Goal: Task Accomplishment & Management: Complete application form

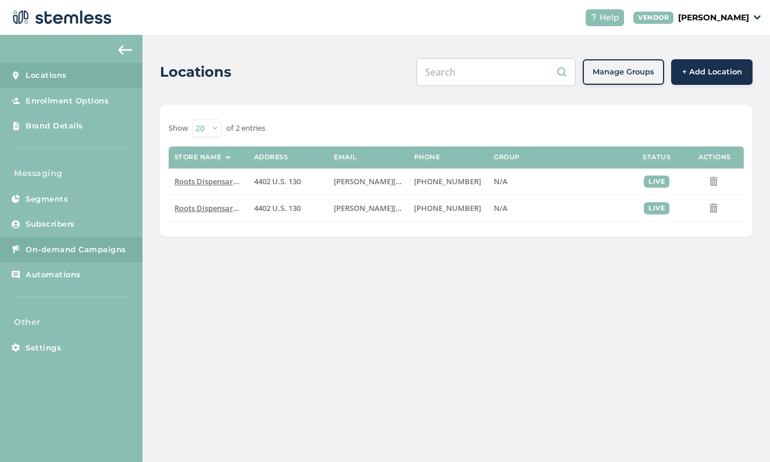
click at [98, 245] on span "On-demand Campaigns" at bounding box center [76, 250] width 101 height 12
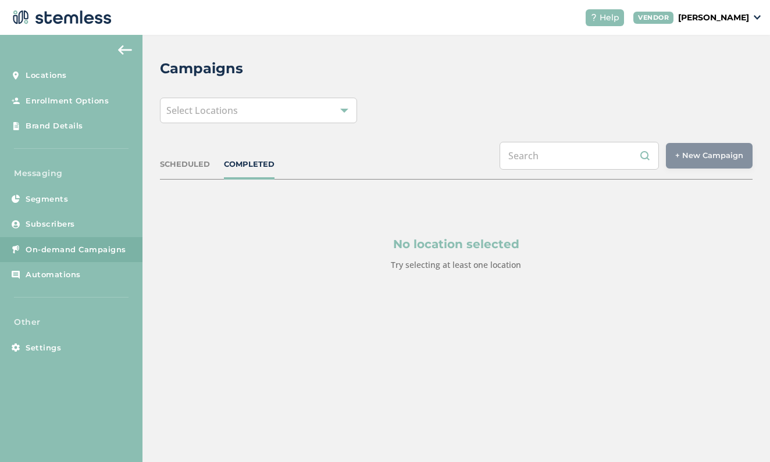
click at [331, 112] on div "Select Locations" at bounding box center [259, 111] width 198 height 26
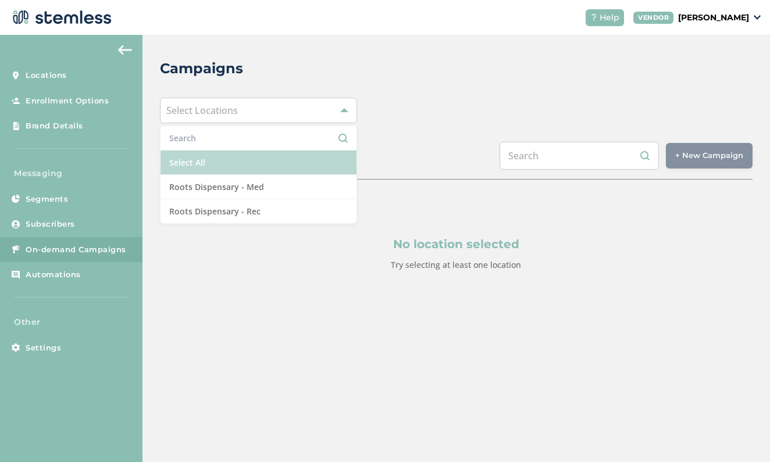
click at [296, 163] on li "Select All" at bounding box center [258, 163] width 197 height 24
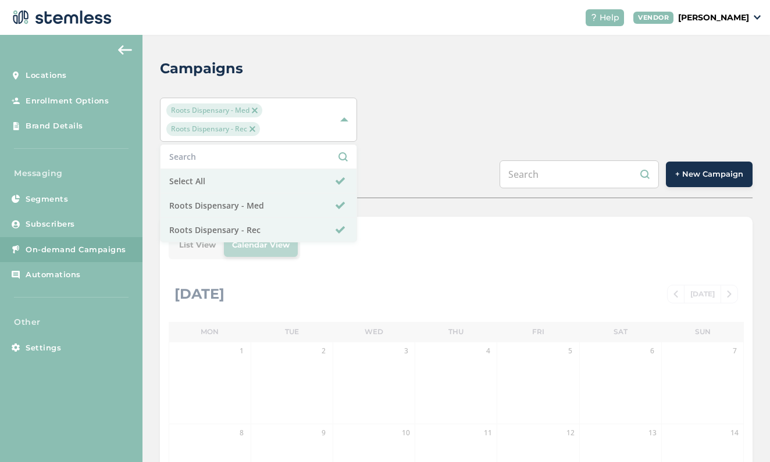
click at [713, 170] on span "+ New Campaign" at bounding box center [709, 175] width 68 height 12
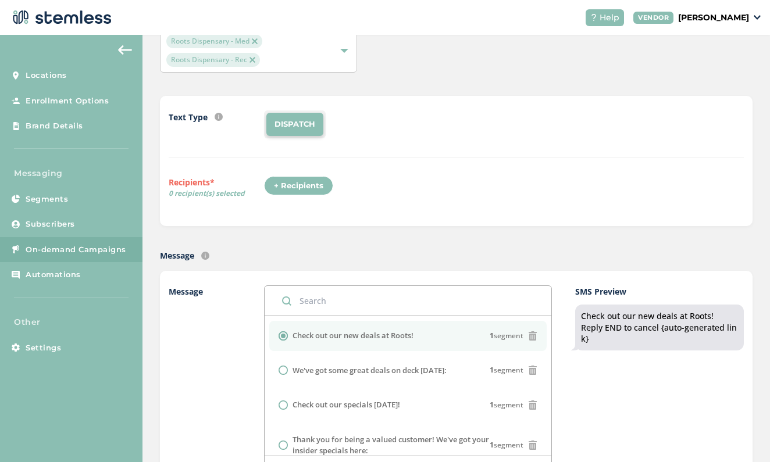
scroll to position [71, 0]
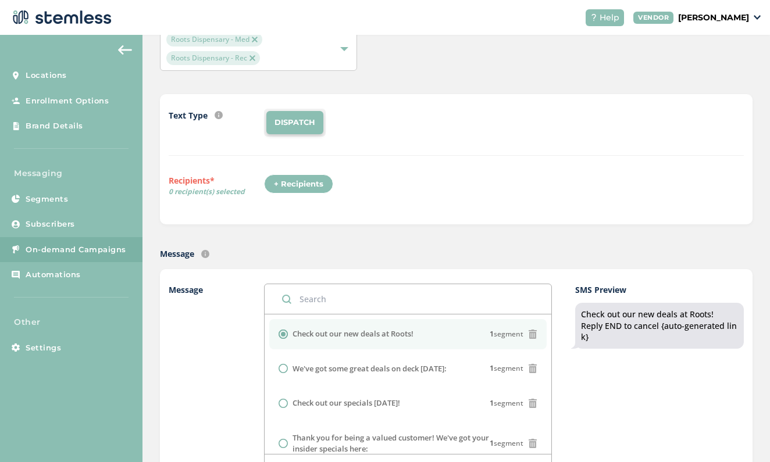
click at [298, 180] on div "+ Recipients" at bounding box center [298, 184] width 69 height 20
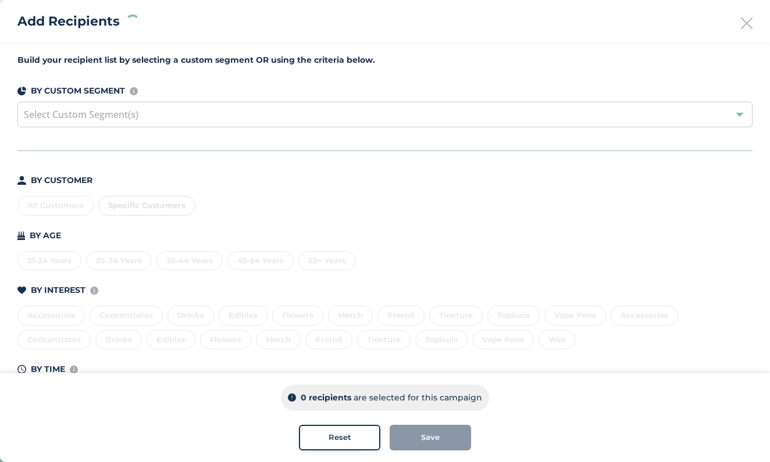
click at [52, 205] on div "All Customers Specific Customers" at bounding box center [384, 203] width 735 height 24
click at [60, 205] on div "All Customers" at bounding box center [55, 206] width 76 height 20
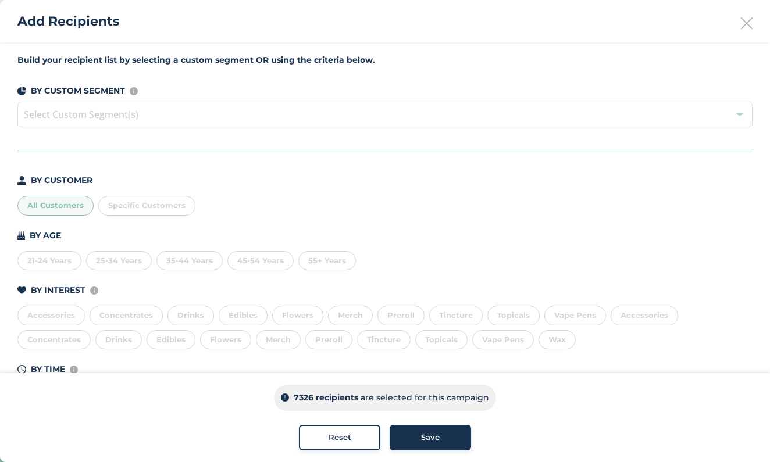
click at [431, 438] on span "Save" at bounding box center [430, 438] width 19 height 12
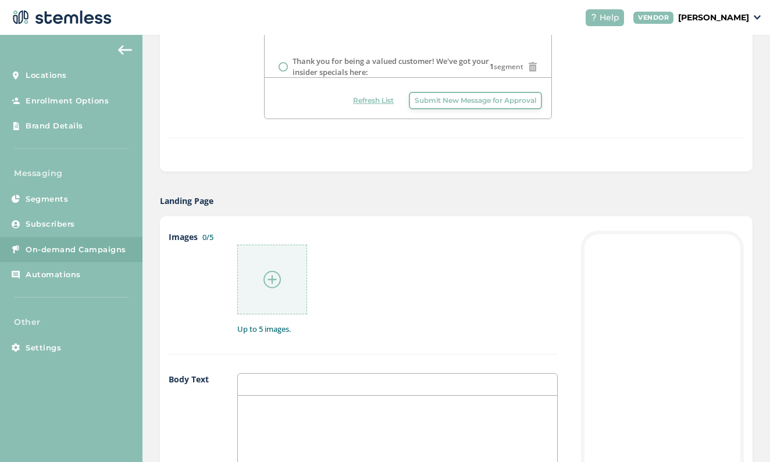
scroll to position [480, 0]
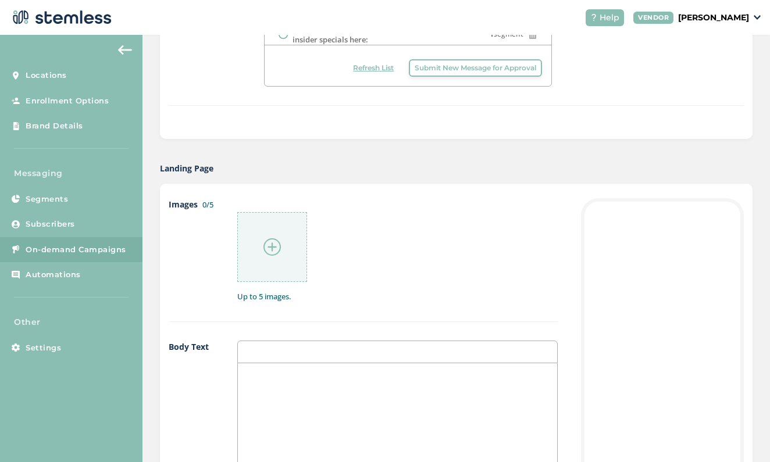
click at [279, 228] on div at bounding box center [272, 247] width 70 height 70
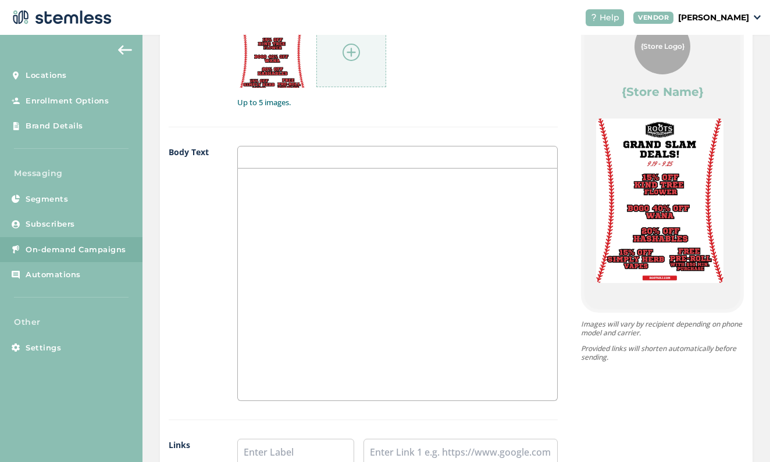
scroll to position [723, 0]
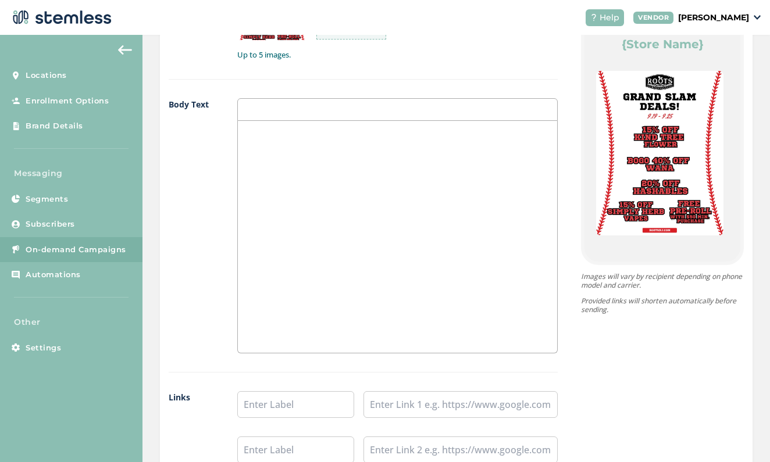
click at [390, 178] on div at bounding box center [397, 237] width 319 height 232
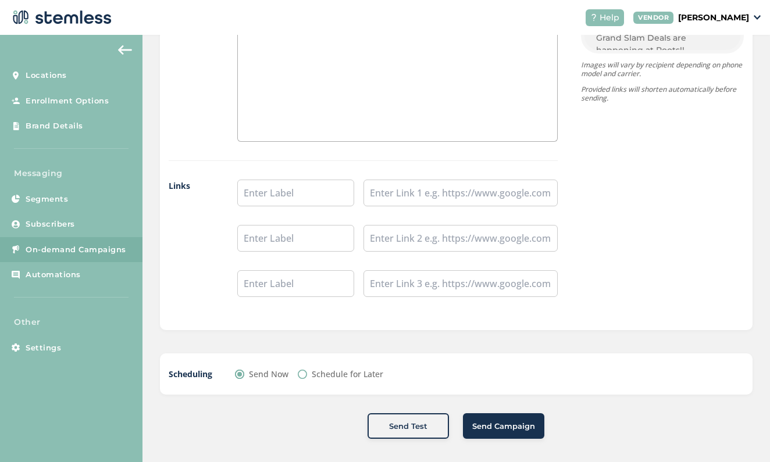
scroll to position [933, 0]
click at [332, 182] on input "text" at bounding box center [295, 194] width 117 height 27
type input "Shop"
click at [434, 194] on input "text" at bounding box center [460, 194] width 195 height 27
paste input "https://rootsnj.com/recreational/"
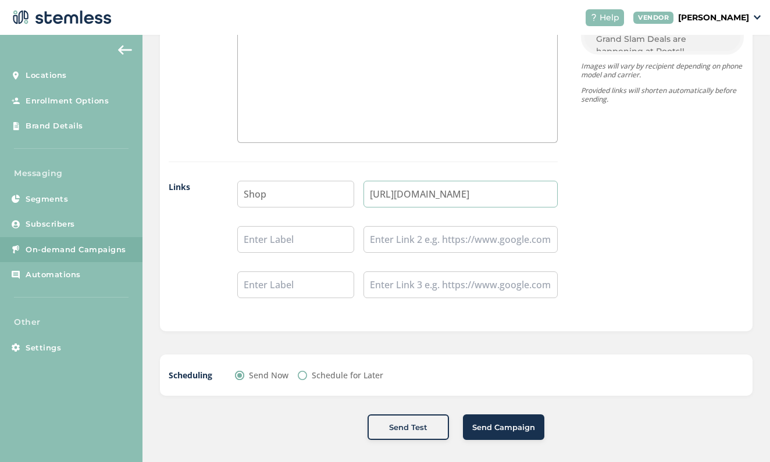
type input "https://rootsnj.com/recreational/"
click at [296, 198] on input "Shop" at bounding box center [295, 194] width 117 height 27
type input "Shop Rec"
click at [278, 233] on input "text" at bounding box center [295, 239] width 117 height 27
type input "S"
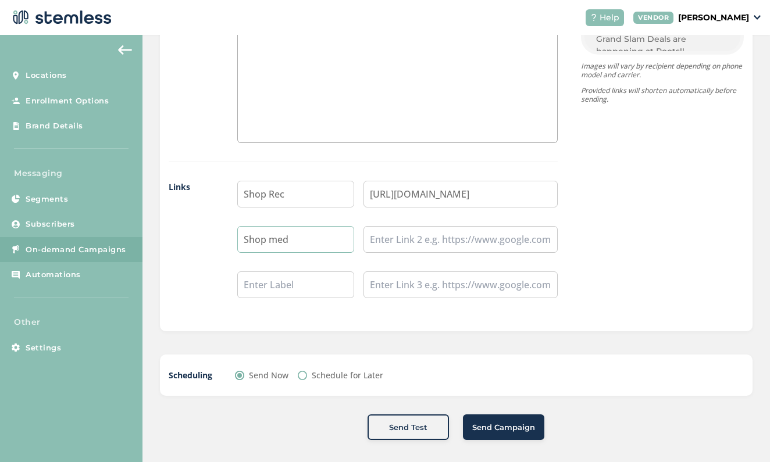
click at [276, 239] on input "Shop med" at bounding box center [295, 239] width 117 height 27
type input "Shop Med"
click at [418, 233] on input "text" at bounding box center [460, 239] width 195 height 27
paste input "https://rootsnj.com/menu/"
type input "https://rootsnj.com/menu/"
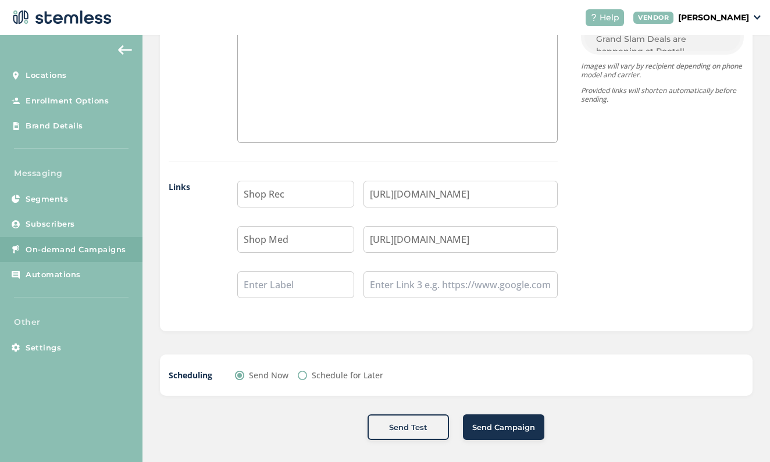
click at [512, 428] on span "Send Campaign" at bounding box center [503, 428] width 63 height 12
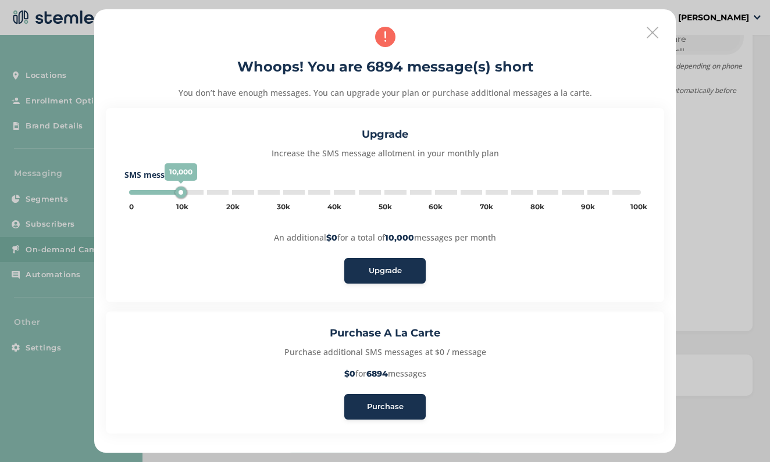
type input "100000"
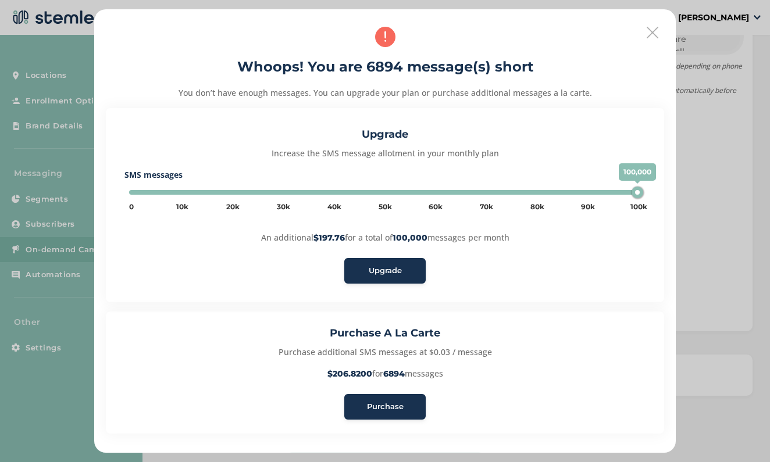
click at [381, 273] on span "Upgrade" at bounding box center [385, 271] width 33 height 12
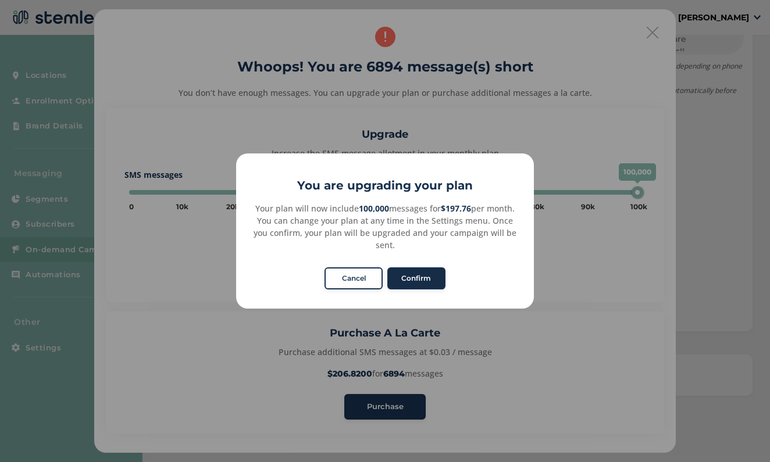
click at [420, 273] on button "Confirm" at bounding box center [416, 278] width 58 height 22
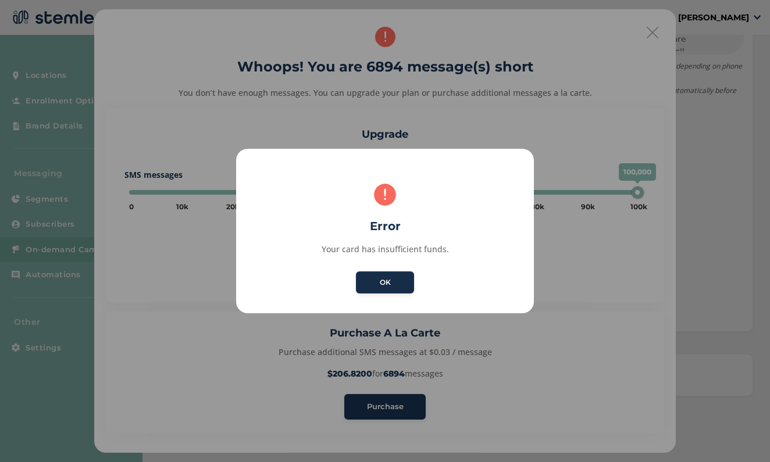
click at [402, 283] on button "OK" at bounding box center [385, 282] width 58 height 22
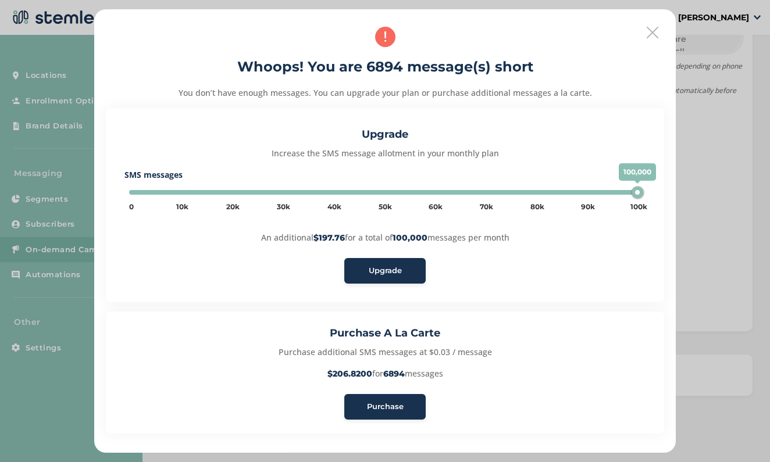
click at [651, 31] on icon at bounding box center [652, 33] width 12 height 12
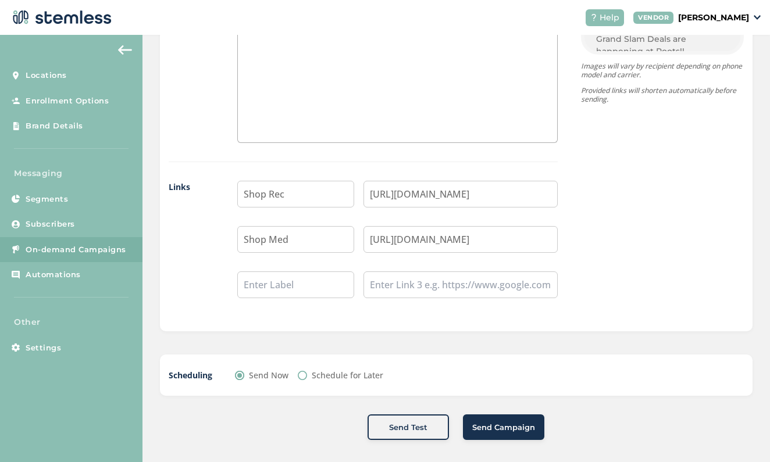
click at [518, 425] on span "Send Campaign" at bounding box center [503, 428] width 63 height 12
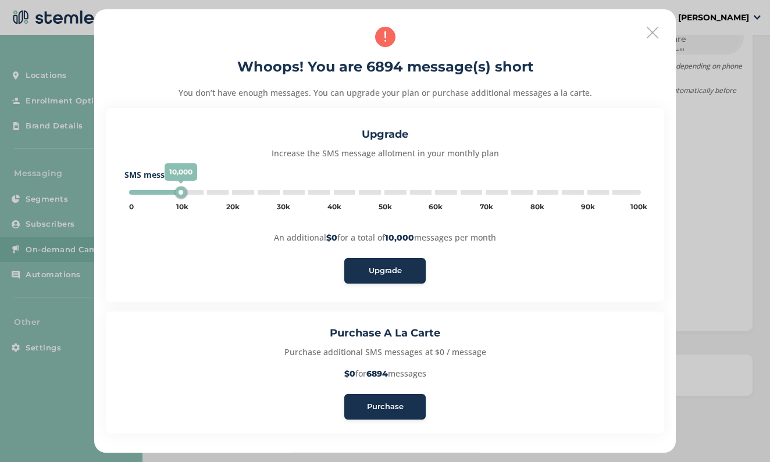
type input "100000"
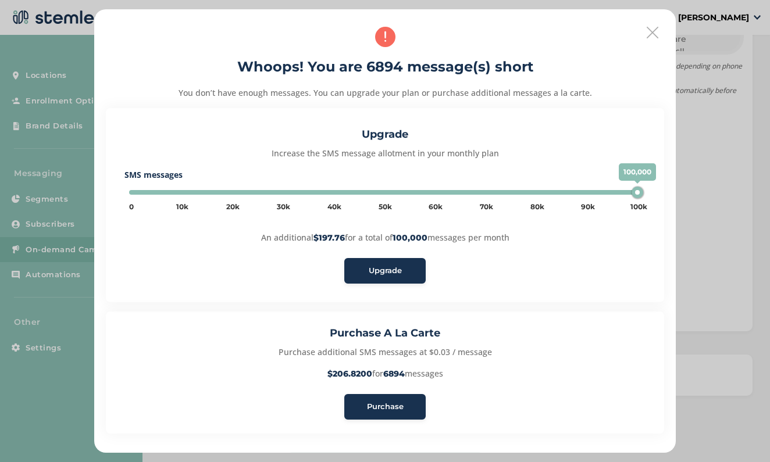
click at [390, 269] on span "Upgrade" at bounding box center [385, 271] width 33 height 12
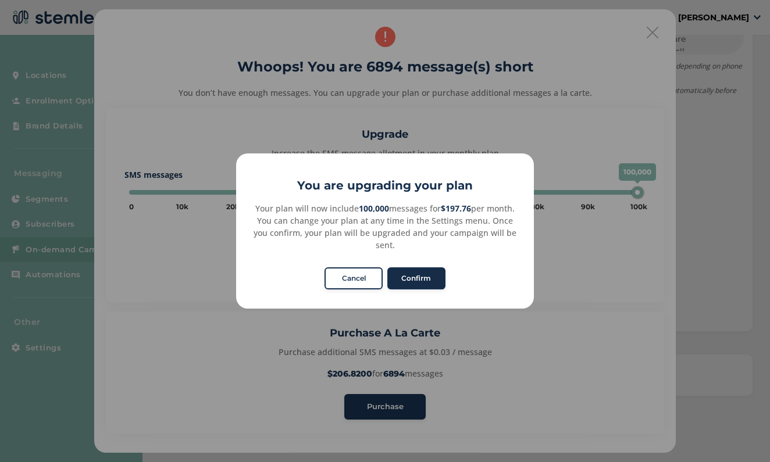
click at [419, 271] on button "Confirm" at bounding box center [416, 278] width 58 height 22
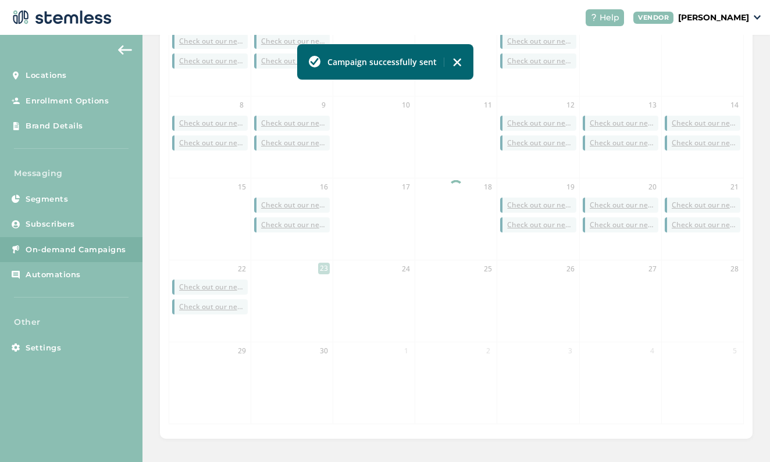
scroll to position [327, 0]
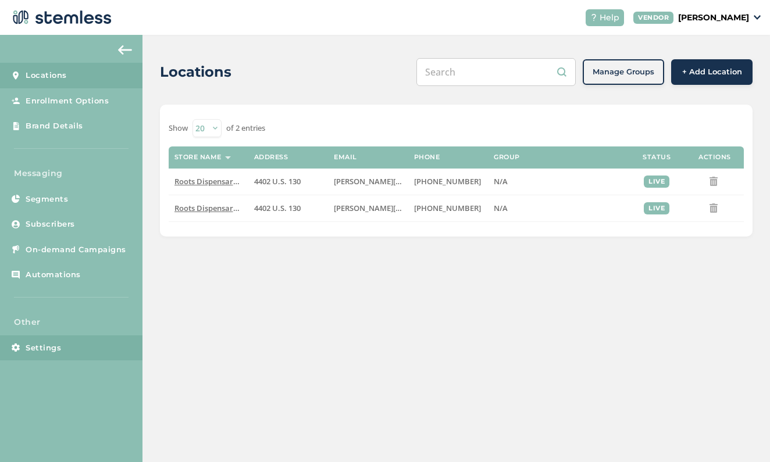
click at [46, 344] on span "Settings" at bounding box center [43, 348] width 35 height 12
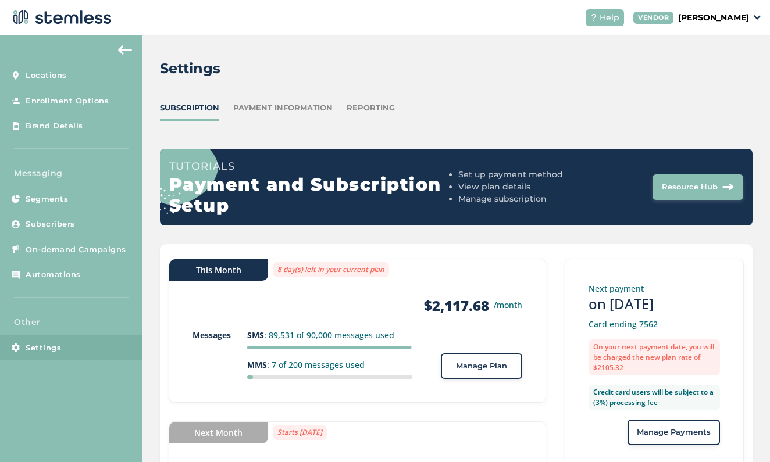
scroll to position [65, 0]
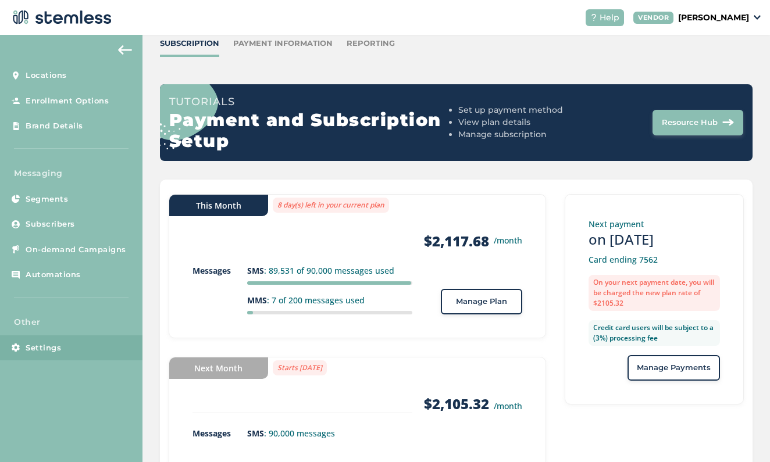
click at [674, 361] on button "Manage Payments" at bounding box center [673, 368] width 92 height 26
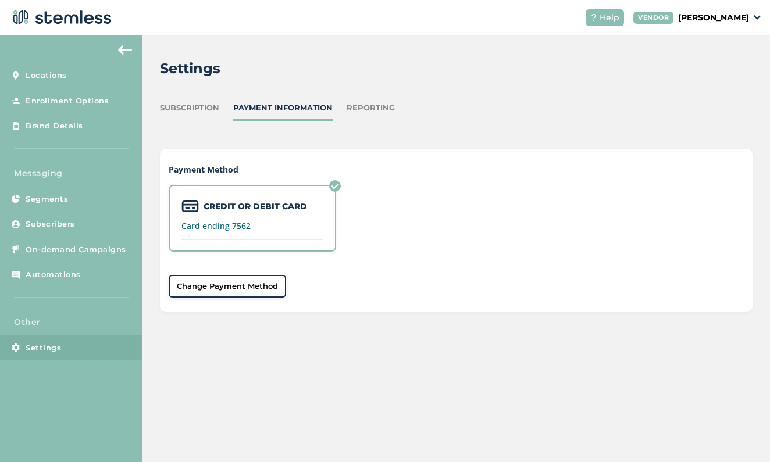
click at [245, 281] on span "Change Payment Method" at bounding box center [227, 287] width 101 height 12
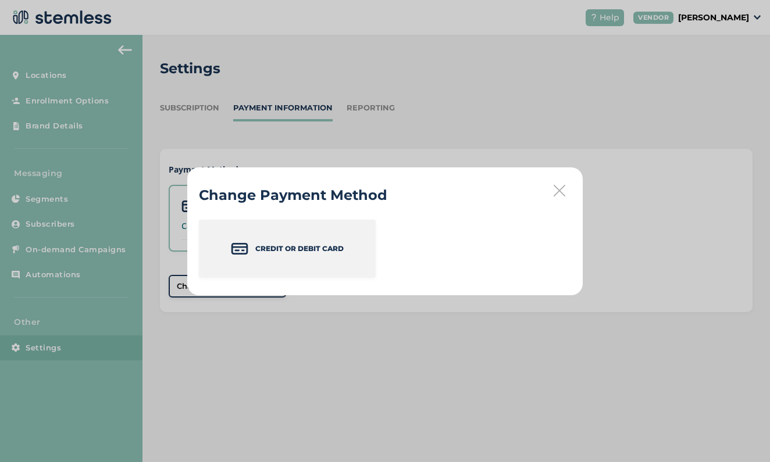
click at [279, 250] on p "Credit or Debit Card" at bounding box center [299, 249] width 88 height 10
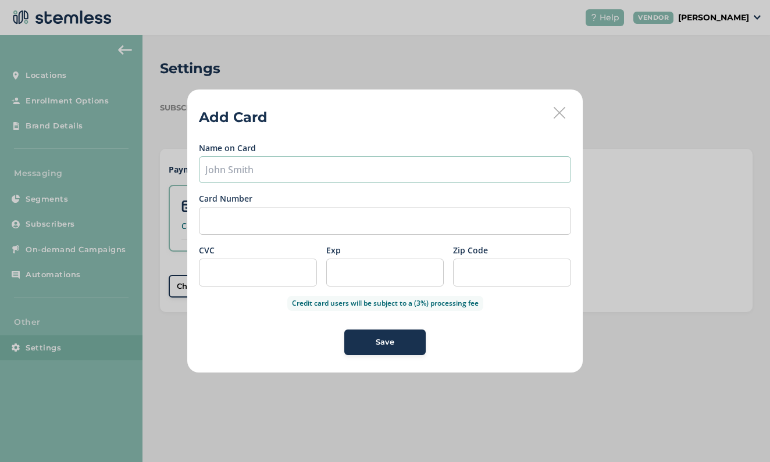
click at [326, 161] on input "text" at bounding box center [385, 169] width 372 height 27
type input "[PERSON_NAME]"
click at [410, 344] on div "Save" at bounding box center [384, 343] width 63 height 12
